Goal: Information Seeking & Learning: Learn about a topic

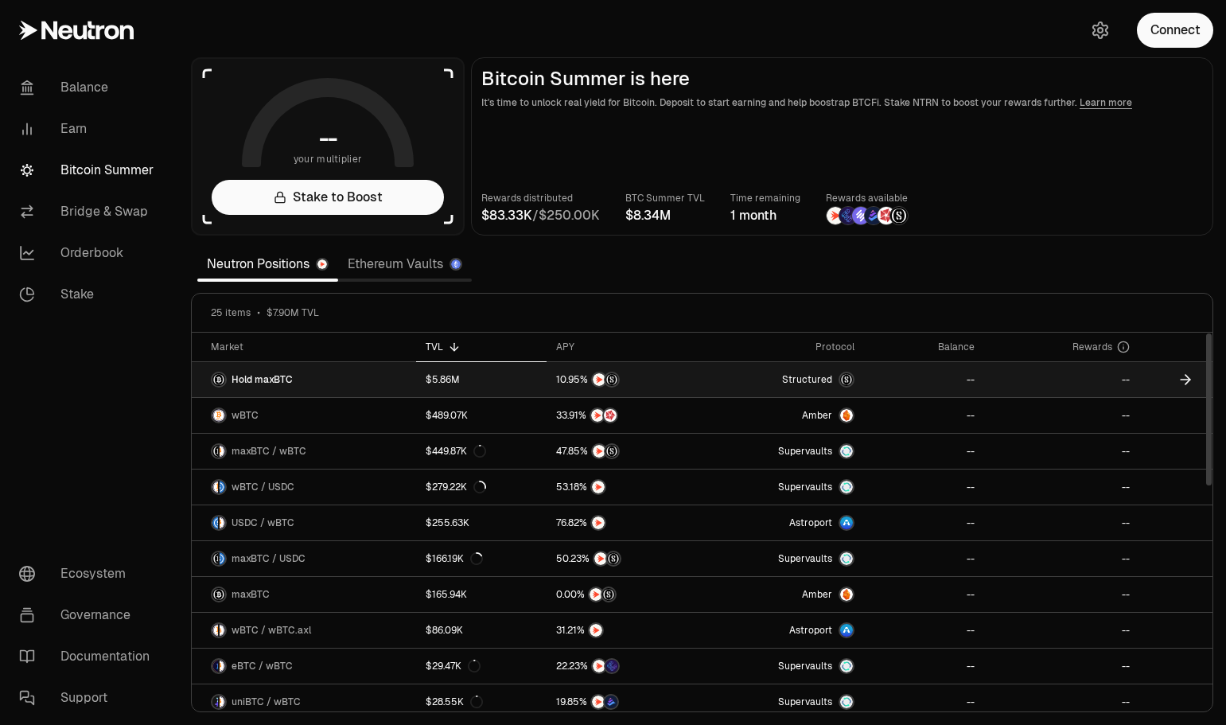
click at [314, 379] on link "Hold maxBTC" at bounding box center [304, 379] width 224 height 35
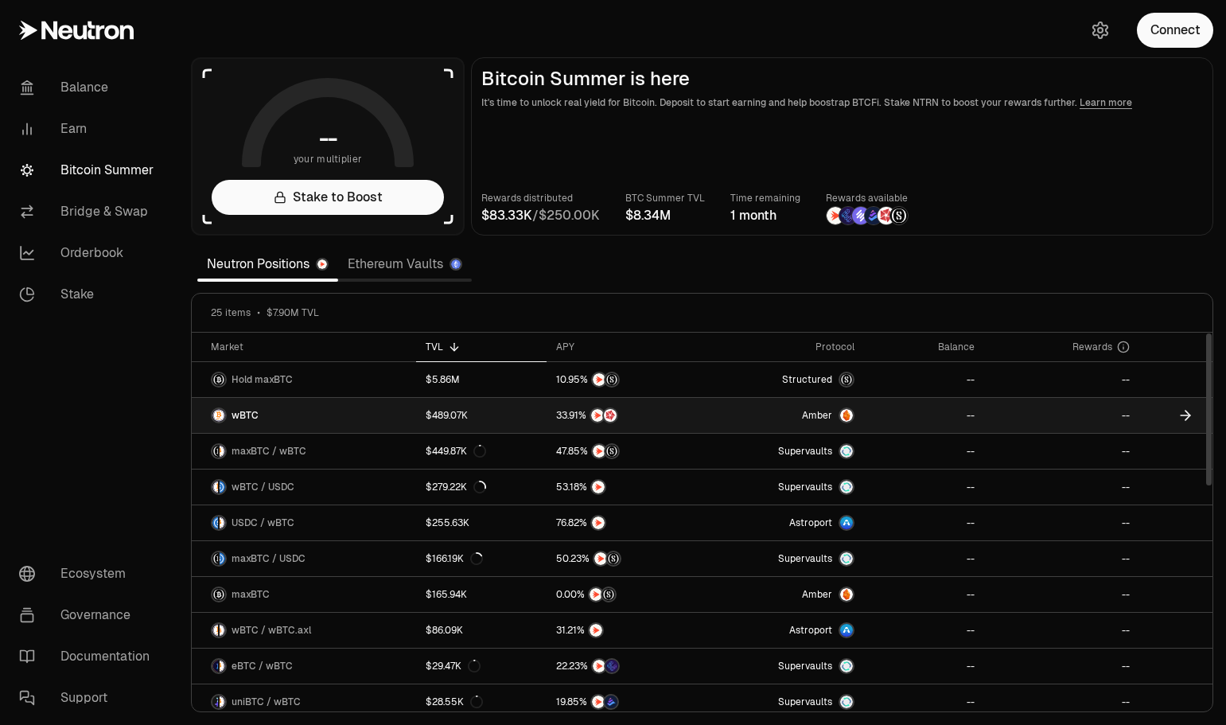
click at [375, 420] on link "wBTC" at bounding box center [304, 415] width 224 height 35
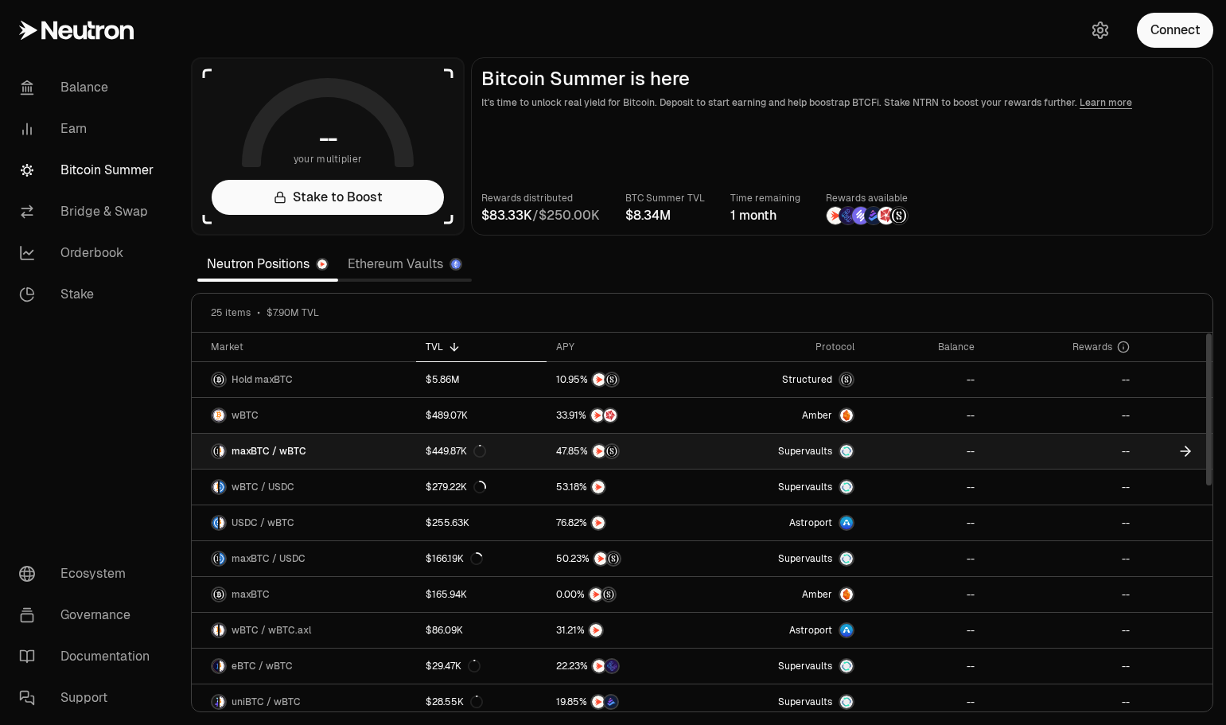
click at [373, 453] on link "maxBTC / wBTC" at bounding box center [304, 451] width 224 height 35
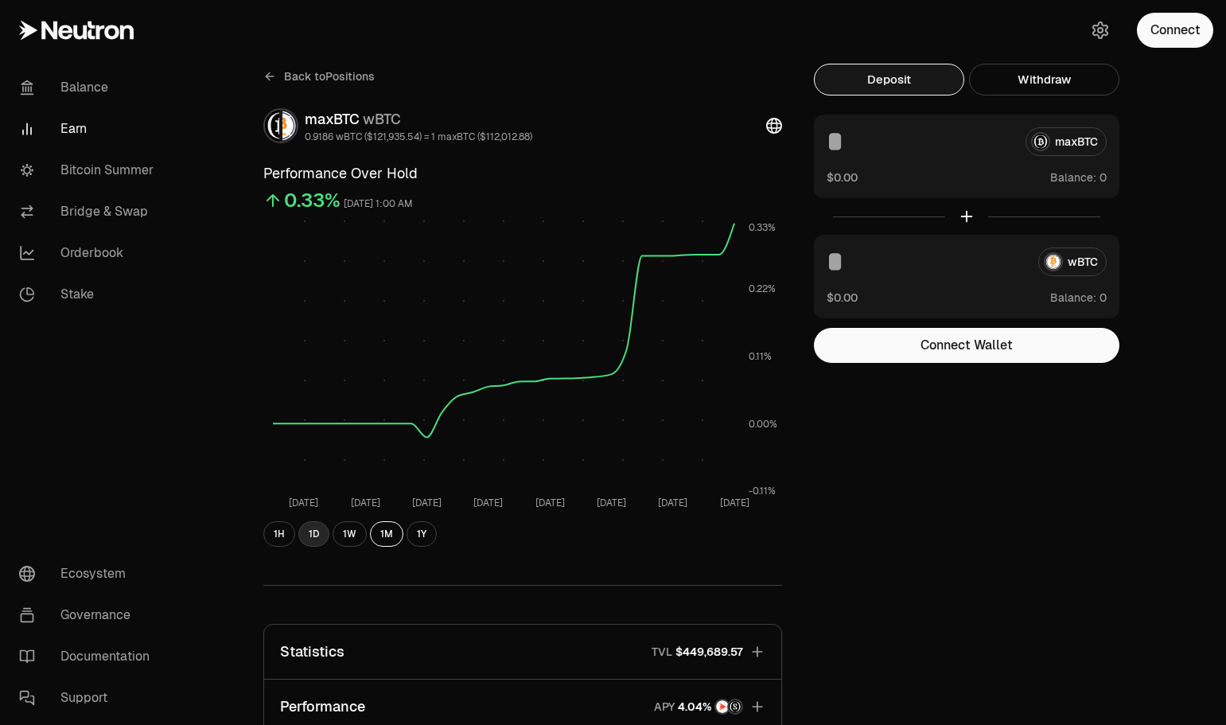
click at [304, 536] on button "1D" at bounding box center [313, 533] width 31 height 25
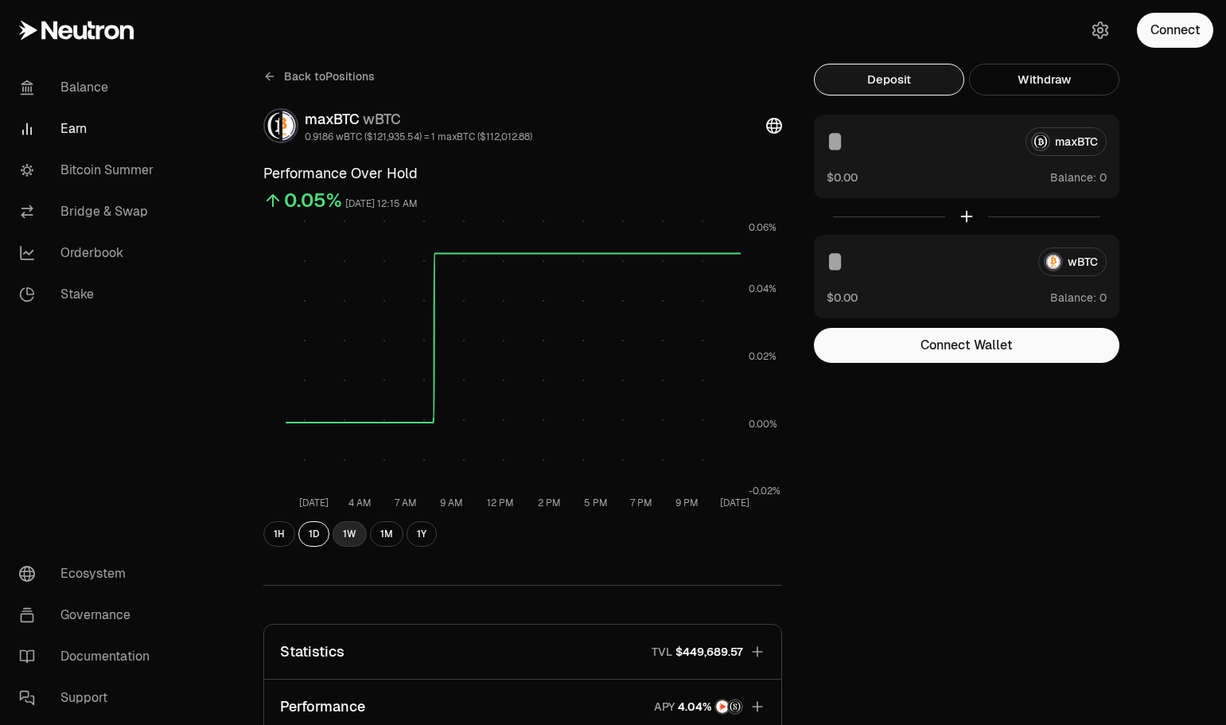
click at [349, 534] on button "1W" at bounding box center [350, 533] width 34 height 25
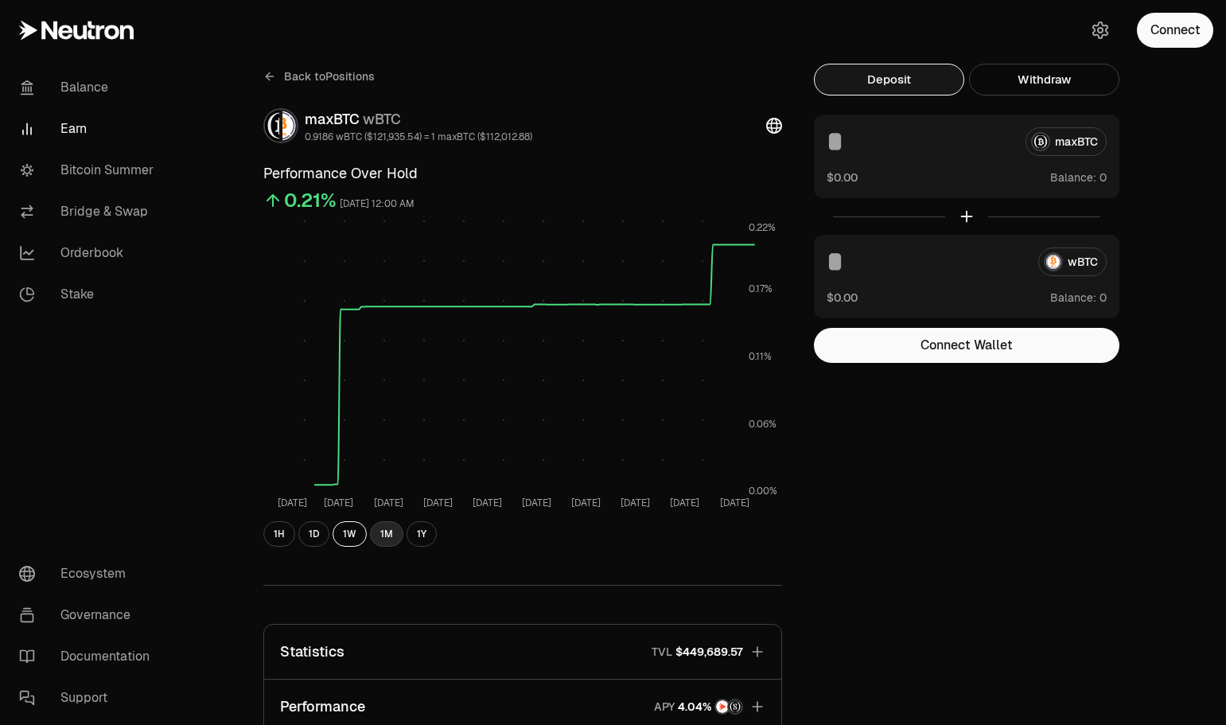
click at [391, 532] on button "1M" at bounding box center [386, 533] width 33 height 25
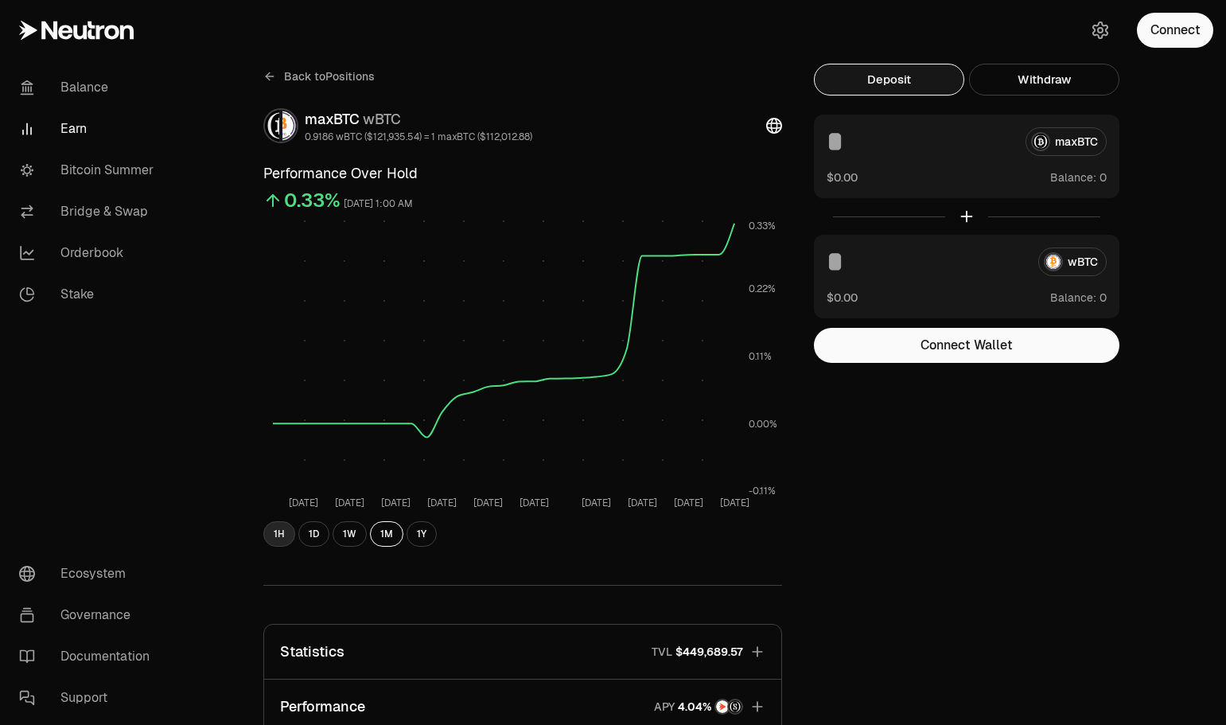
click at [269, 539] on button "1H" at bounding box center [279, 533] width 32 height 25
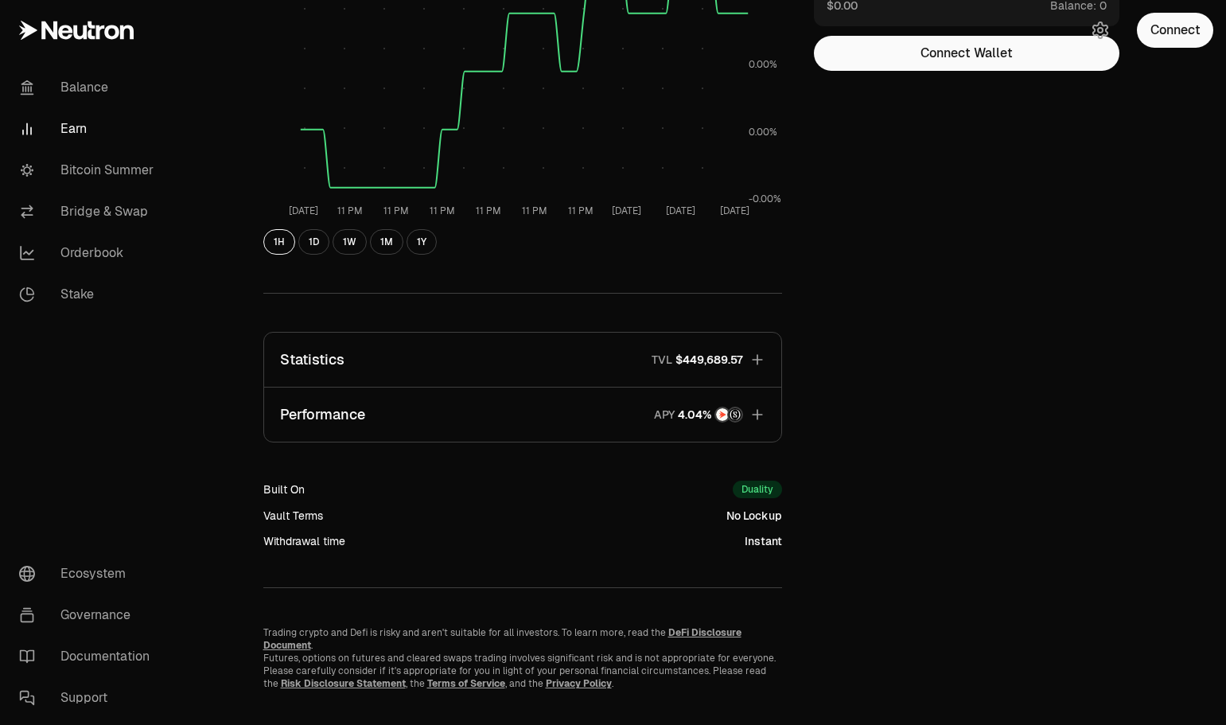
scroll to position [308, 0]
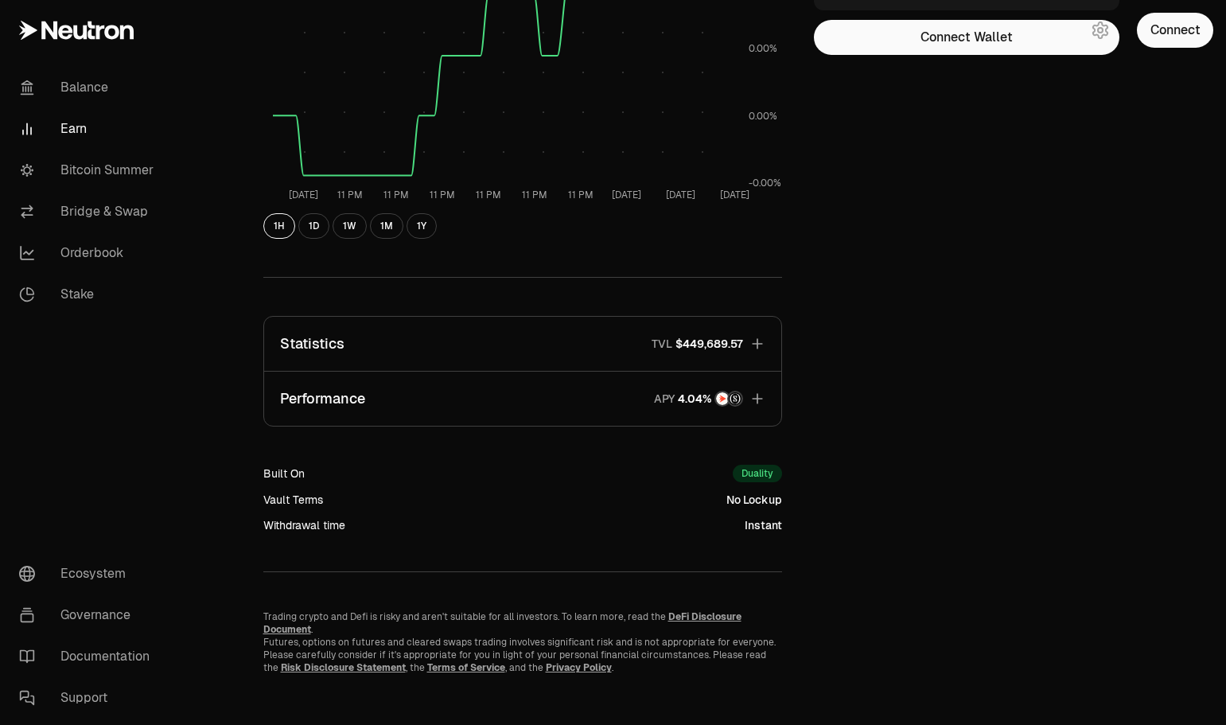
click at [755, 413] on button "Performance APY" at bounding box center [522, 399] width 517 height 54
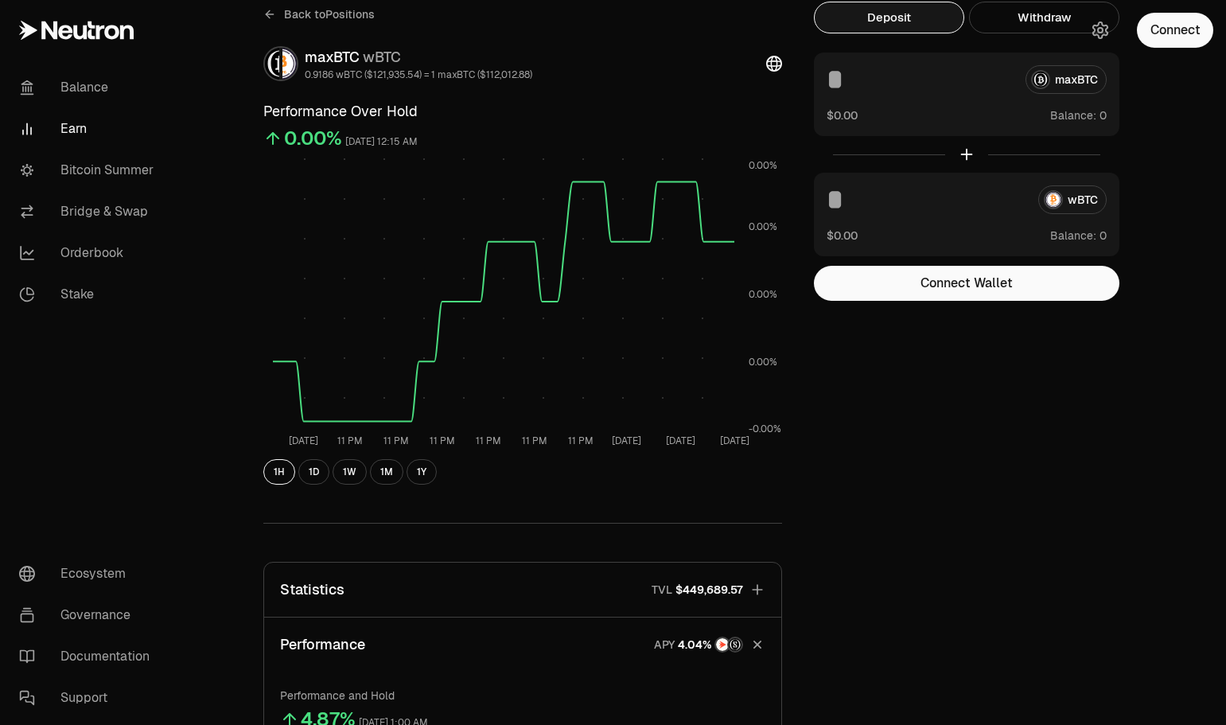
scroll to position [0, 0]
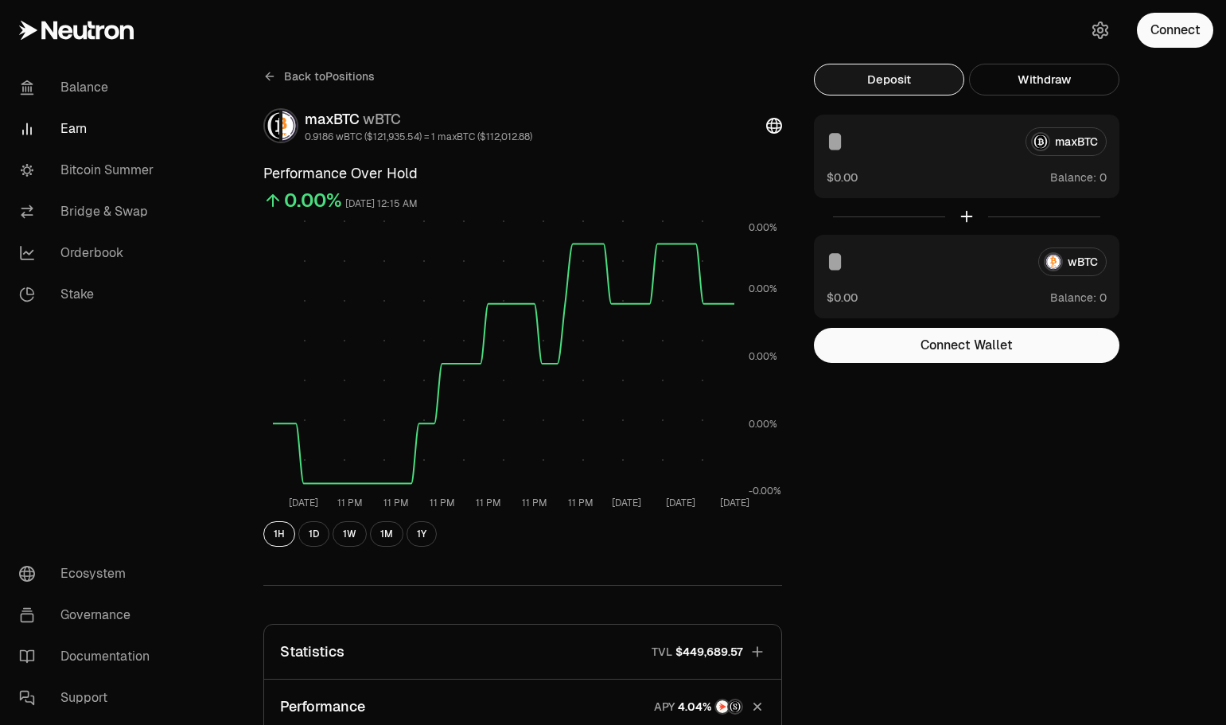
click at [268, 79] on icon at bounding box center [268, 75] width 4 height 7
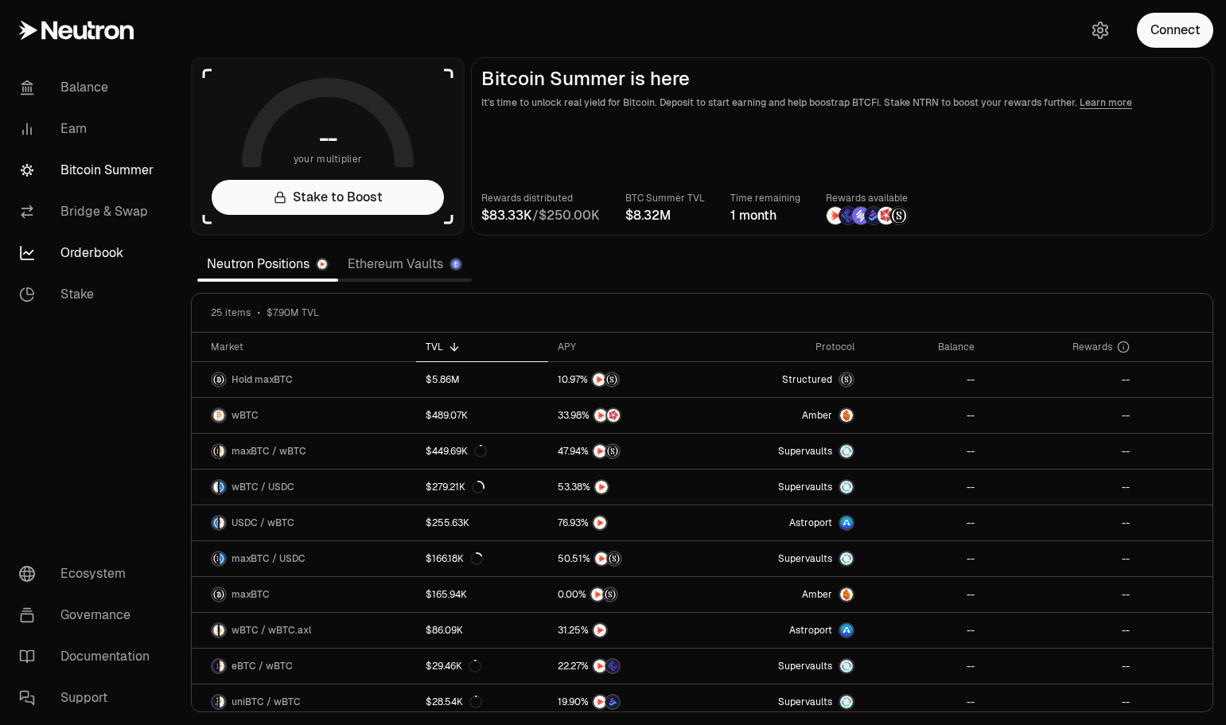
click at [112, 247] on link "Orderbook" at bounding box center [88, 252] width 165 height 41
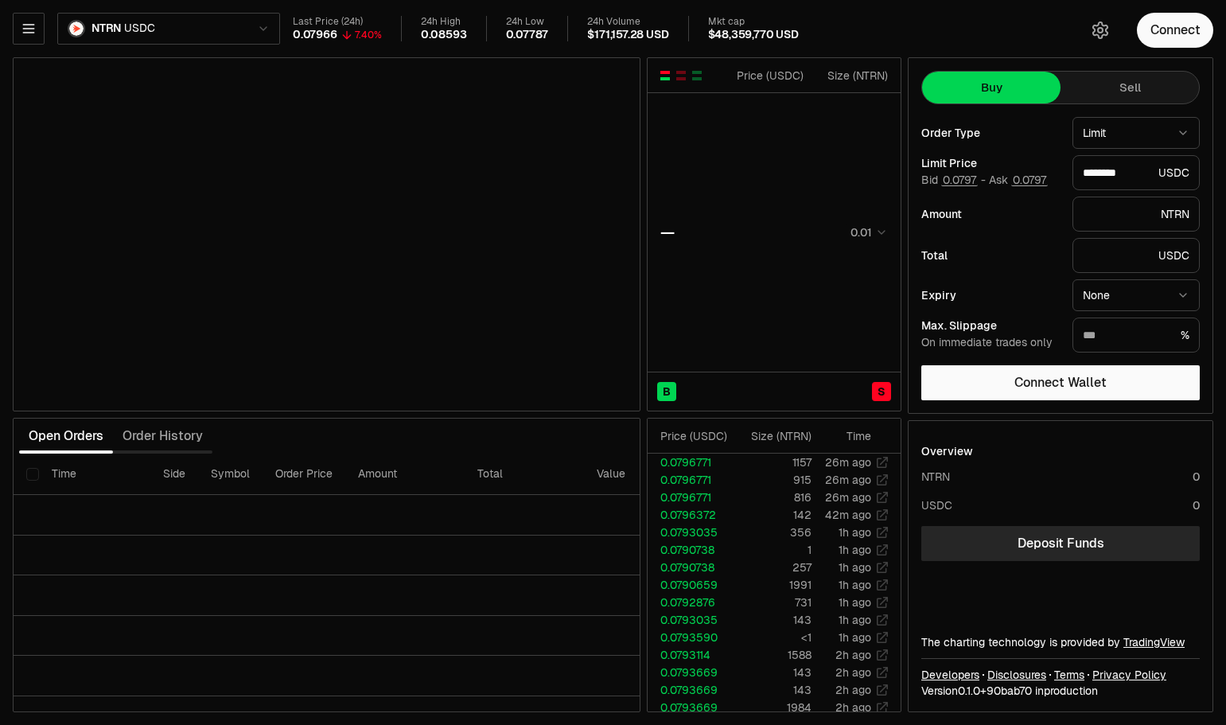
type input "********"
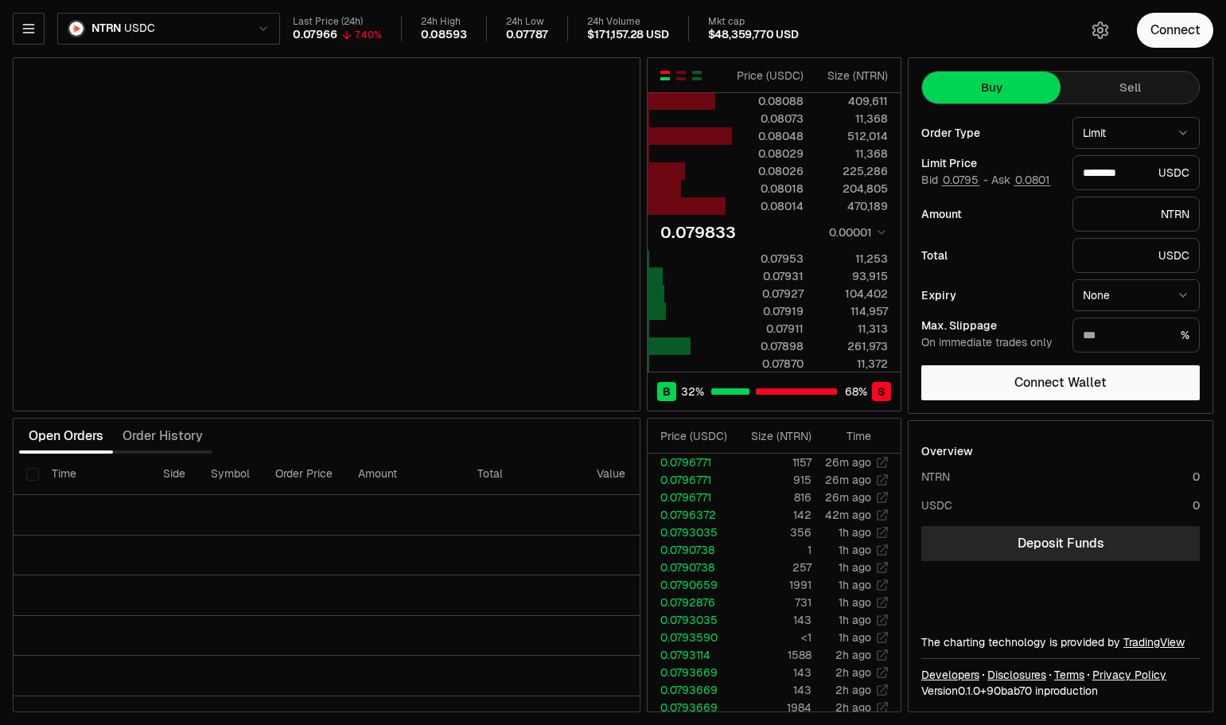
click at [231, 27] on html "Balance Earn Bitcoin Summer Bridge & Swap Orderbook Stake Ecosystem Governance …" at bounding box center [613, 362] width 1226 height 725
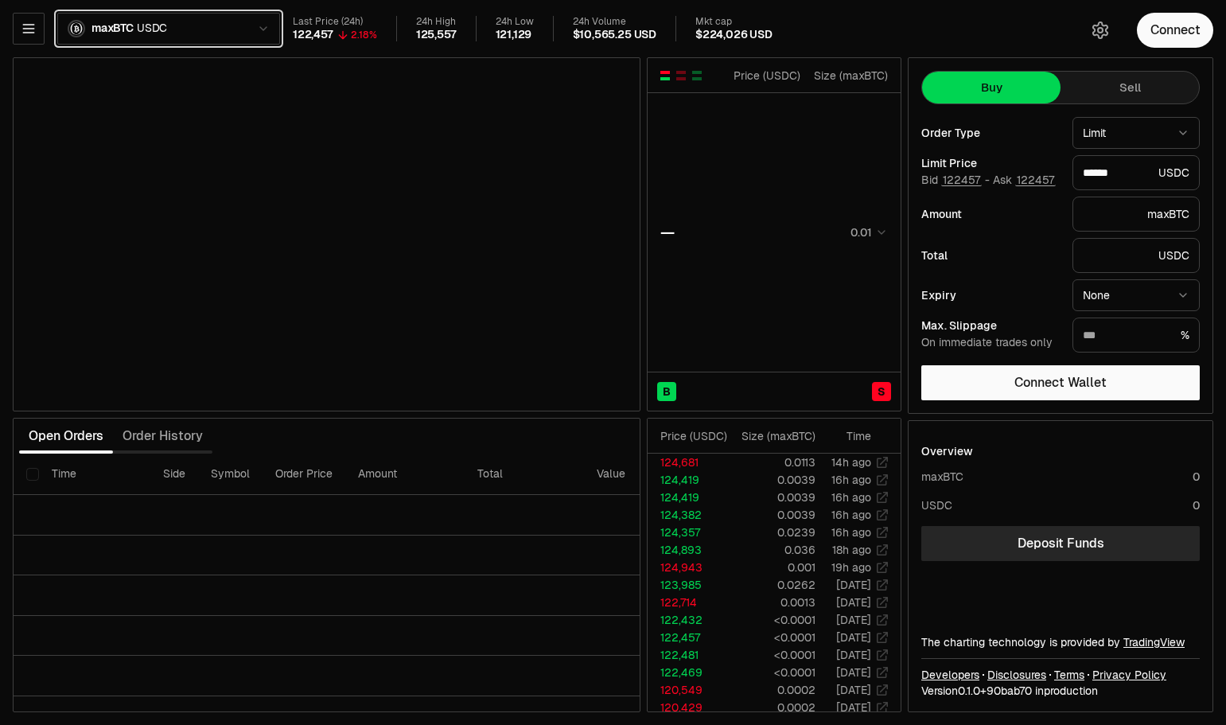
type input "******"
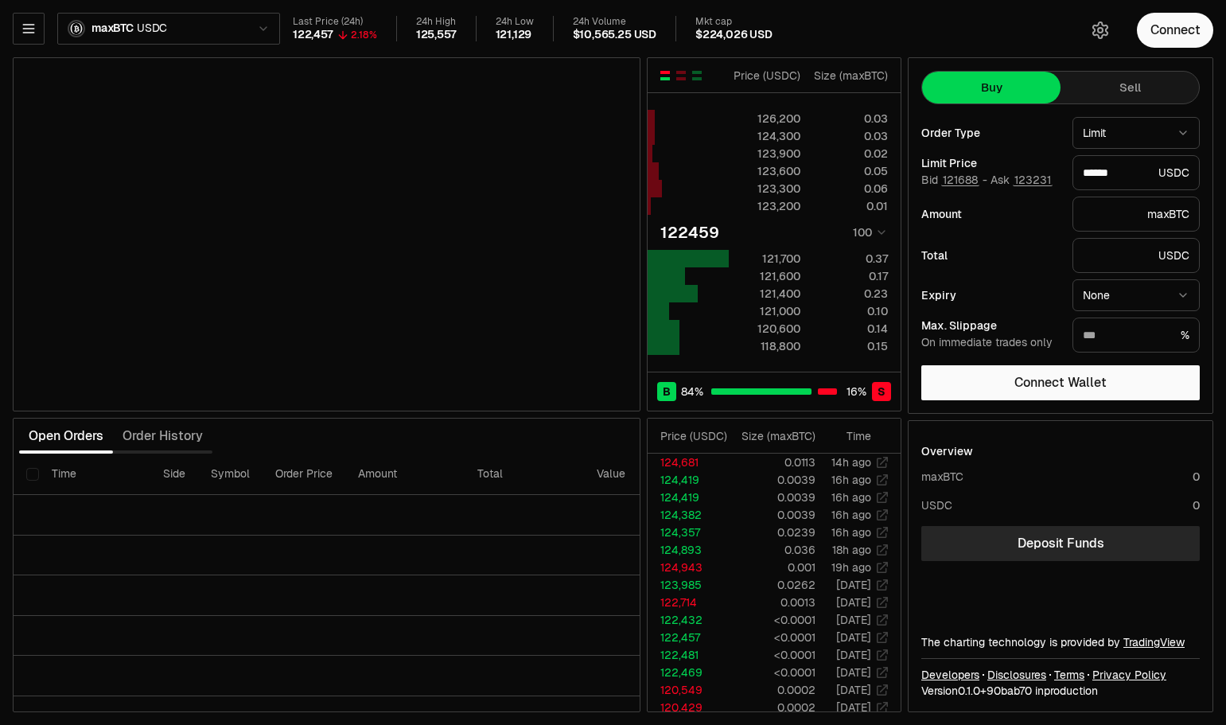
click at [234, 47] on div "maxBTC USDC Last Price (24h) 122,457 2.18% 24h High 125,557 24h Low 121,129 24h…" at bounding box center [537, 32] width 1048 height 38
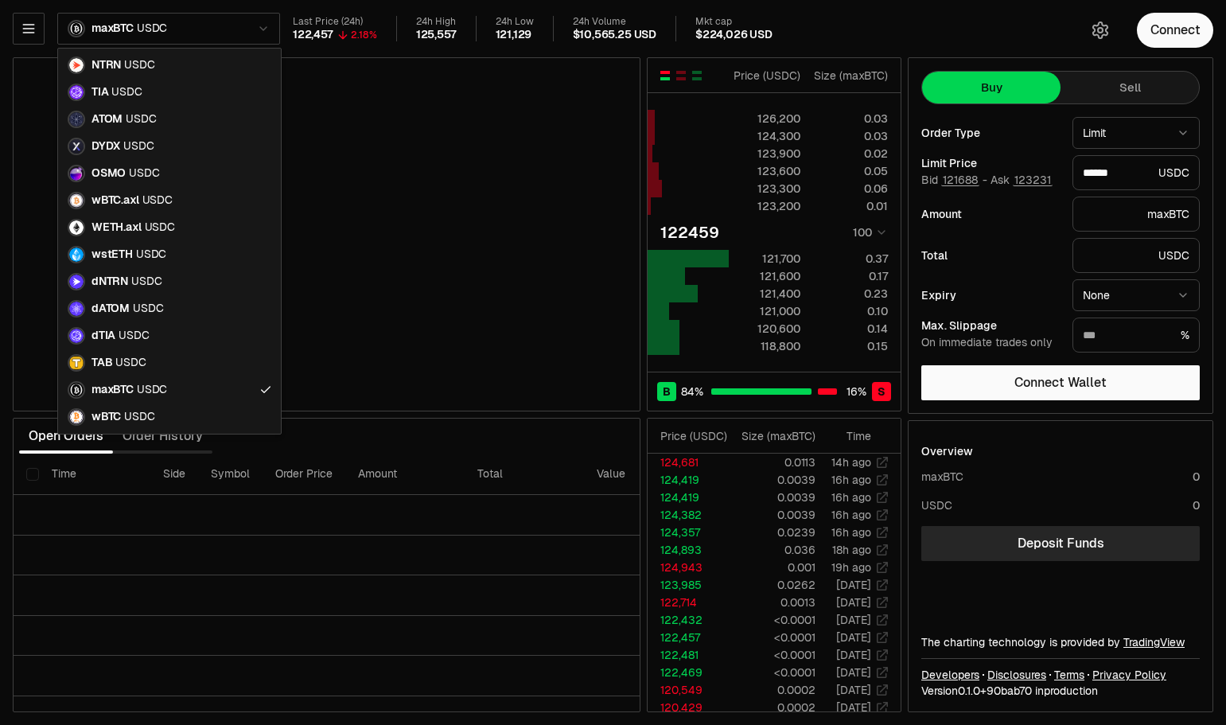
click at [233, 42] on body "Balance Earn Bitcoin Summer Bridge & Swap Orderbook Stake Ecosystem Governance …" at bounding box center [613, 362] width 1226 height 725
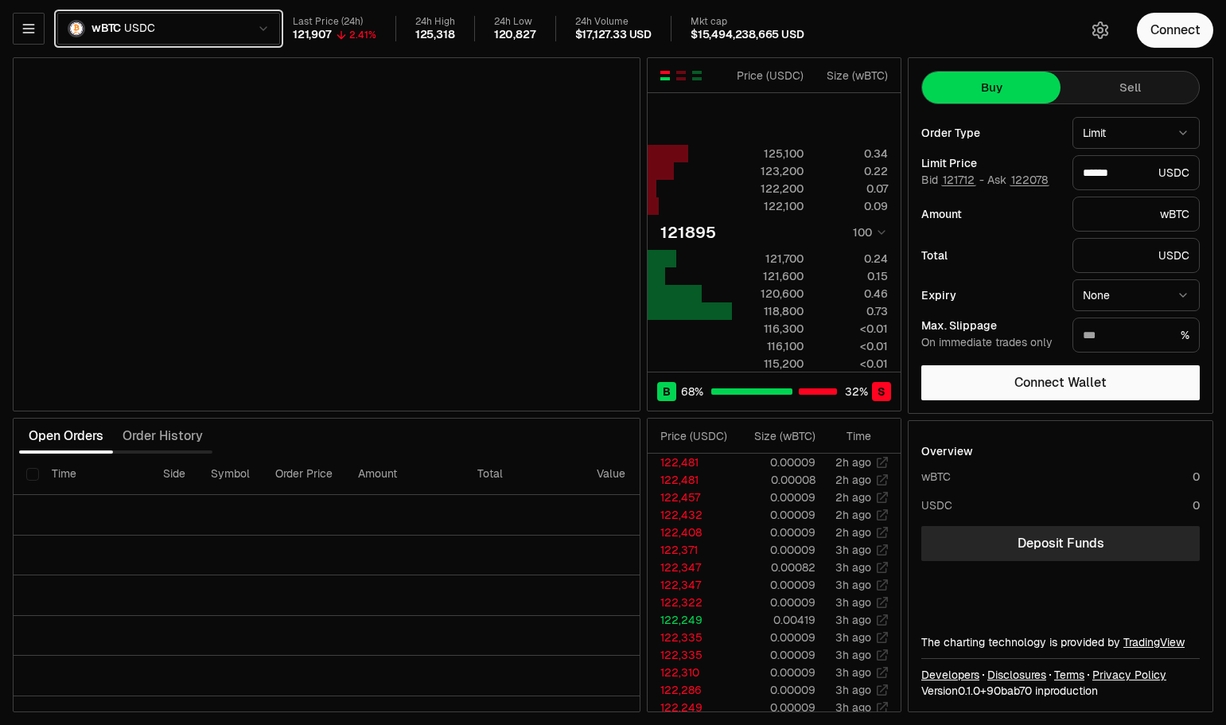
type input "******"
click at [247, 45] on div "wBTC USDC Last Price (24h) 121,907 2.41% 24h High 125,318 24h Low 120,827 24h V…" at bounding box center [537, 32] width 1048 height 38
click at [249, 37] on html "Balance Earn Bitcoin Summer Bridge & Swap Orderbook Stake Ecosystem Governance …" at bounding box center [613, 362] width 1226 height 725
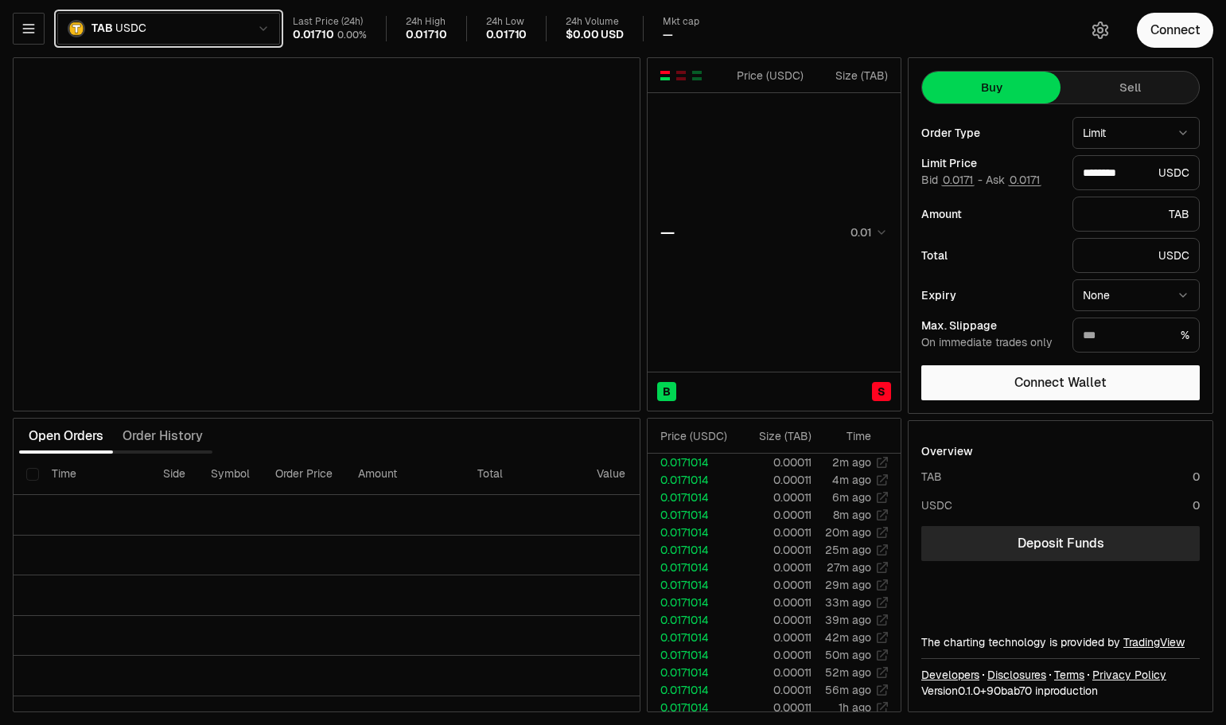
type input "********"
